Goal: Task Accomplishment & Management: Use online tool/utility

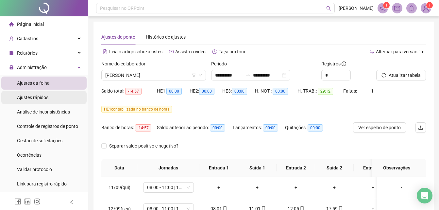
click at [41, 97] on span "Ajustes rápidos" at bounding box center [32, 97] width 31 height 5
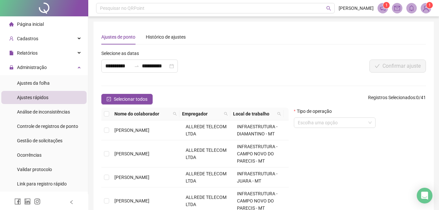
scroll to position [63, 0]
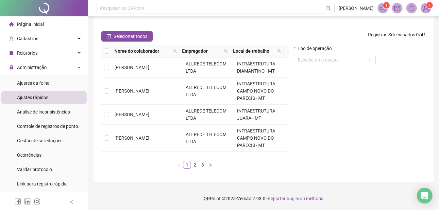
click at [40, 95] on span "Ajustes rápidos" at bounding box center [32, 97] width 31 height 5
drag, startPoint x: 40, startPoint y: 94, endPoint x: 33, endPoint y: 72, distance: 23.3
click at [34, 81] on span "Ajustes da folha" at bounding box center [33, 82] width 33 height 5
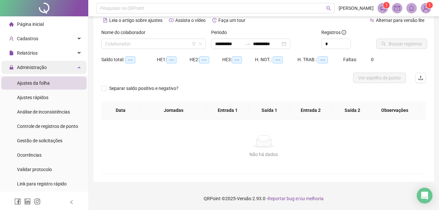
scroll to position [31, 0]
click at [33, 66] on span "Administração" at bounding box center [32, 67] width 30 height 5
type input "**********"
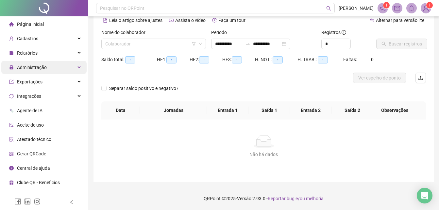
click at [40, 68] on span "Administração" at bounding box center [32, 67] width 30 height 5
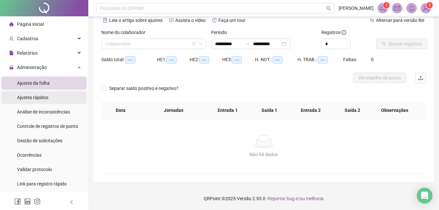
click at [41, 98] on span "Ajustes rápidos" at bounding box center [32, 97] width 31 height 5
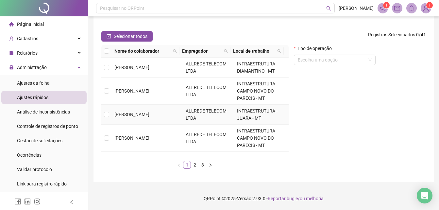
click at [109, 113] on td at bounding box center [106, 115] width 10 height 20
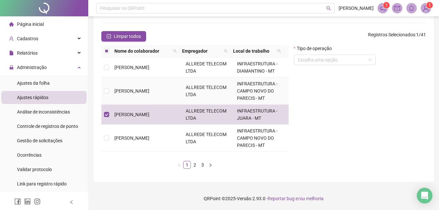
click at [109, 91] on td at bounding box center [106, 91] width 10 height 27
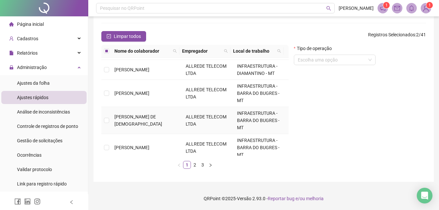
scroll to position [200, 0]
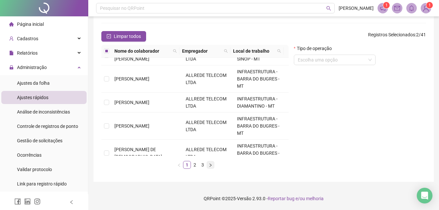
click at [210, 164] on icon "right" at bounding box center [211, 164] width 2 height 3
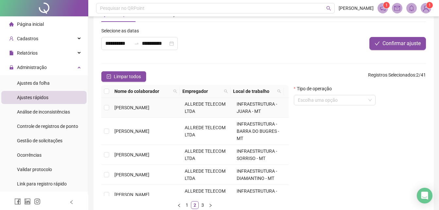
scroll to position [33, 0]
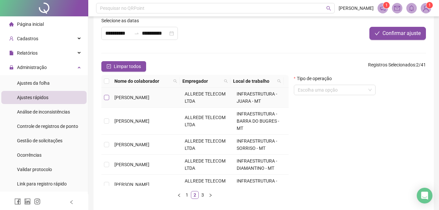
click at [109, 100] on label at bounding box center [106, 97] width 5 height 7
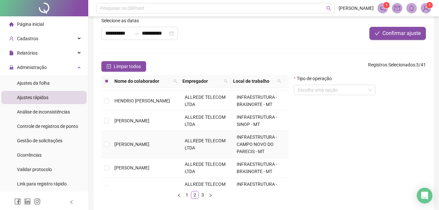
scroll to position [196, 0]
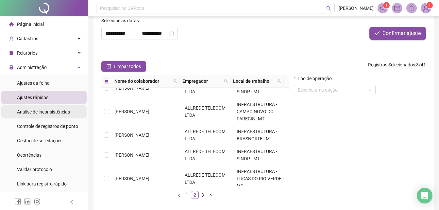
click at [61, 110] on span "Análise de inconsistências" at bounding box center [43, 111] width 53 height 5
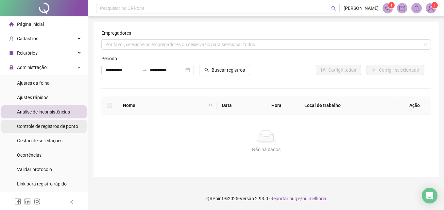
click at [59, 124] on span "Controle de registros de ponto" at bounding box center [47, 126] width 61 height 5
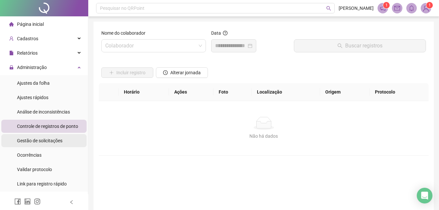
click at [54, 138] on span "Gestão de solicitações" at bounding box center [39, 140] width 45 height 5
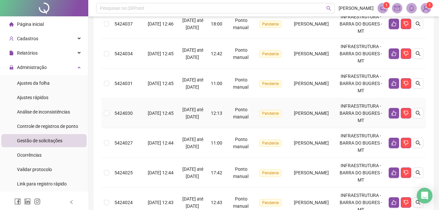
scroll to position [294, 0]
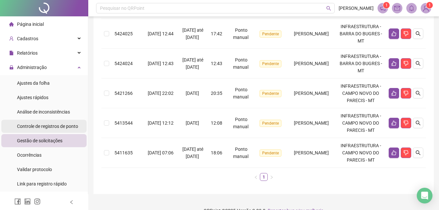
click at [51, 128] on span "Controle de registros de ponto" at bounding box center [47, 126] width 61 height 5
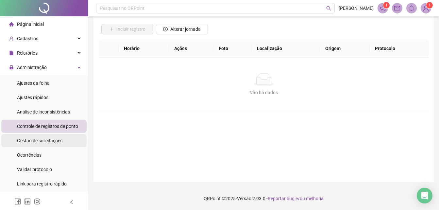
scroll to position [43, 0]
click at [47, 137] on div "Gestão de solicitações" at bounding box center [39, 140] width 45 height 13
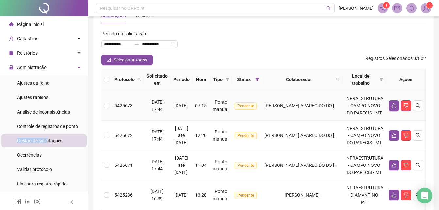
scroll to position [33, 0]
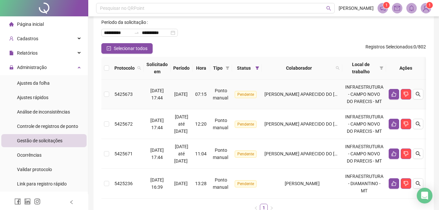
click at [110, 94] on td at bounding box center [106, 94] width 10 height 30
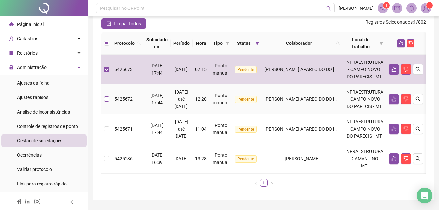
click at [105, 123] on tbody "5425673 [DATE] 17:44 [DATE] 07:15 Ponto manual Pendente LUCIVAN APARECIDO DO CA…" at bounding box center [263, 114] width 325 height 119
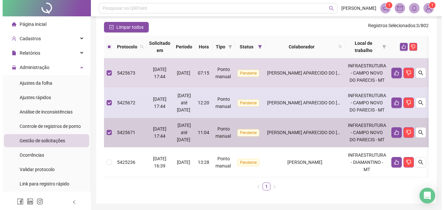
scroll to position [0, 0]
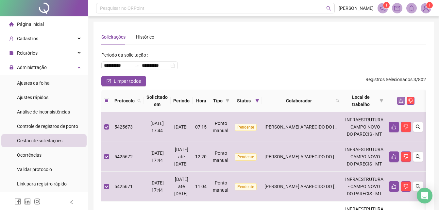
click at [404, 101] on icon "like" at bounding box center [401, 100] width 5 height 5
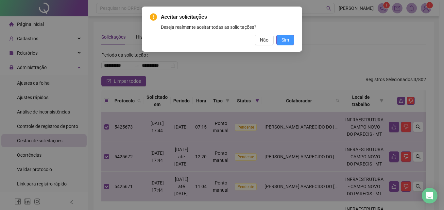
click at [289, 42] on button "Sim" at bounding box center [285, 40] width 18 height 10
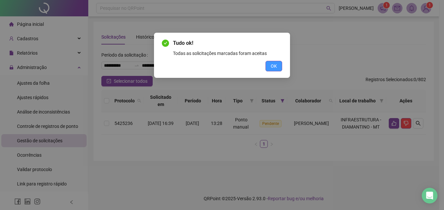
click at [277, 67] on button "OK" at bounding box center [274, 66] width 17 height 10
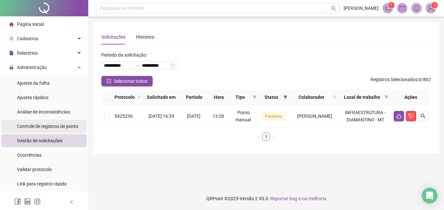
click at [57, 124] on span "Controle de registros de ponto" at bounding box center [47, 126] width 61 height 5
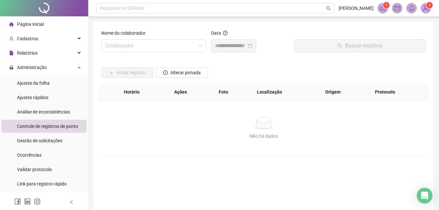
click at [57, 133] on ul "Ajustes da folha Ajustes rápidos Análise de inconsistências Controle de registr…" at bounding box center [44, 133] width 88 height 116
click at [58, 138] on span "Gestão de solicitações" at bounding box center [39, 140] width 45 height 5
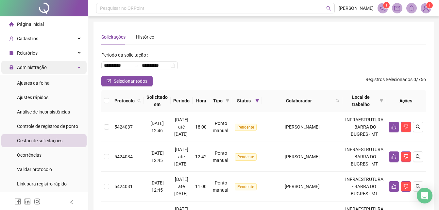
click at [50, 70] on div "Administração" at bounding box center [43, 67] width 85 height 13
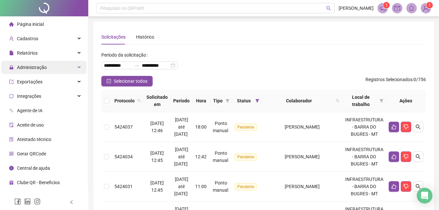
click at [54, 69] on div "Administração" at bounding box center [43, 67] width 85 height 13
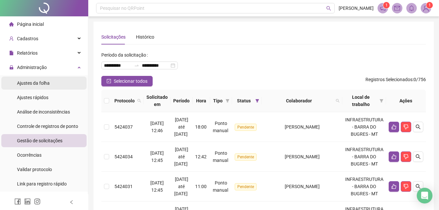
click at [55, 84] on li "Ajustes da folha" at bounding box center [43, 83] width 85 height 13
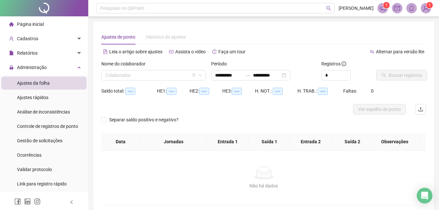
type input "**********"
click at [230, 77] on input "**********" at bounding box center [228, 75] width 27 height 7
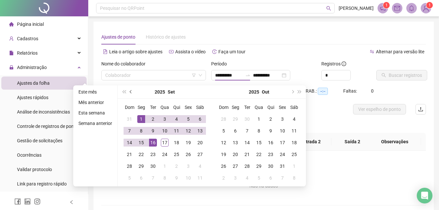
click at [132, 93] on button "prev-year" at bounding box center [131, 91] width 7 height 13
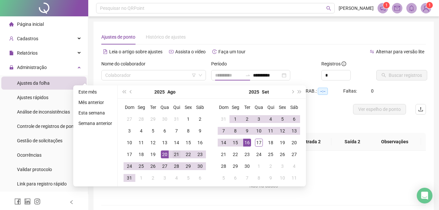
type input "**********"
click at [173, 154] on div "21" at bounding box center [177, 154] width 8 height 8
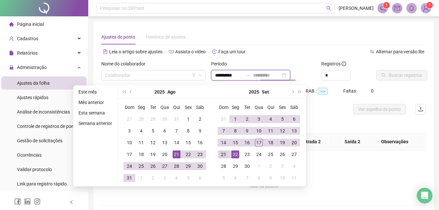
type input "**********"
click at [224, 154] on div "21" at bounding box center [224, 154] width 8 height 8
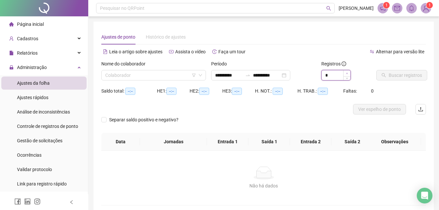
click at [346, 72] on icon "up" at bounding box center [347, 73] width 2 height 2
type input "*"
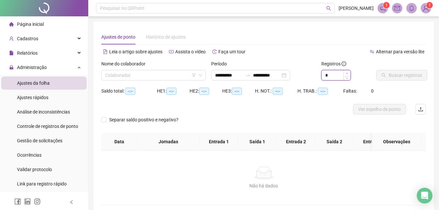
click at [346, 72] on icon "up" at bounding box center [347, 73] width 2 height 2
click at [163, 75] on input "search" at bounding box center [150, 75] width 91 height 10
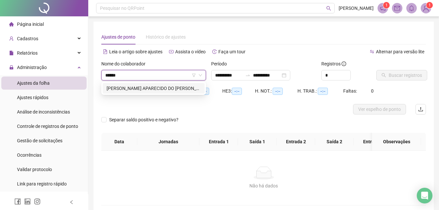
type input "*******"
click at [134, 88] on div "[PERSON_NAME] APARECIDO DO [PERSON_NAME]" at bounding box center [154, 88] width 94 height 7
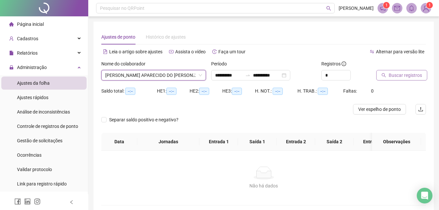
click at [388, 74] on button "Buscar registros" at bounding box center [401, 75] width 51 height 10
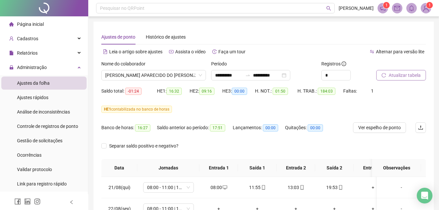
click at [402, 75] on span "Atualizar tabela" at bounding box center [405, 75] width 32 height 7
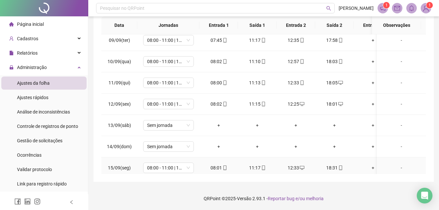
scroll to position [460, 0]
